Goal: Information Seeking & Learning: Learn about a topic

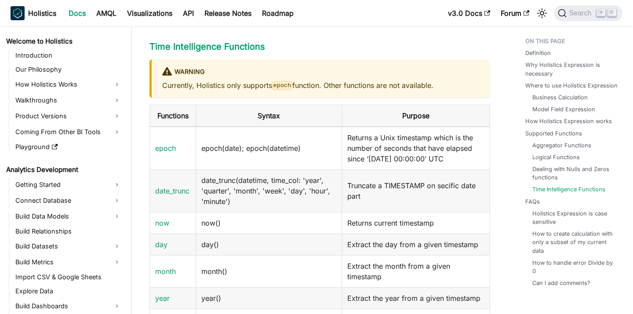
scroll to position [1881, 0]
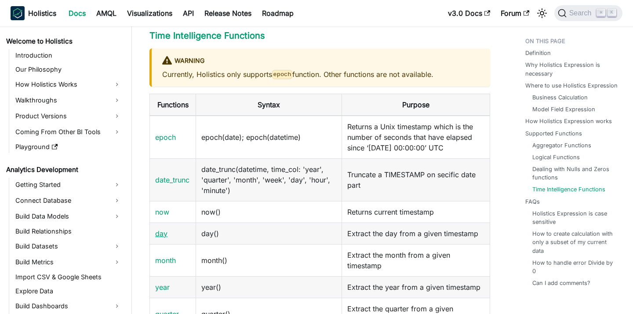
click at [166, 238] on link "day" at bounding box center [161, 233] width 12 height 9
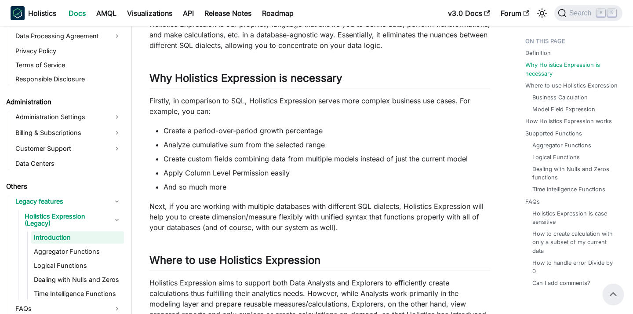
scroll to position [128, 0]
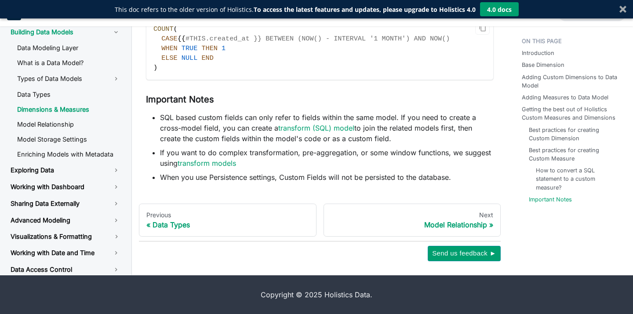
scroll to position [2811, 0]
click at [229, 163] on link "transform models" at bounding box center [207, 163] width 58 height 9
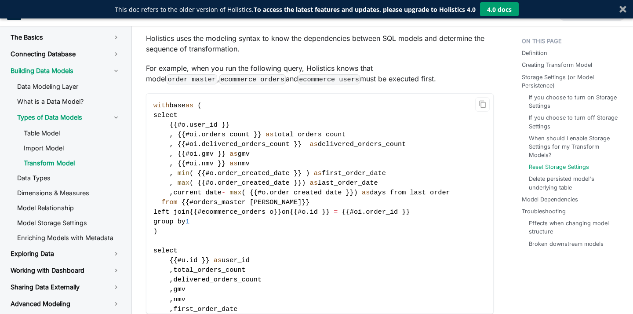
scroll to position [2210, 0]
